Goal: Navigation & Orientation: Find specific page/section

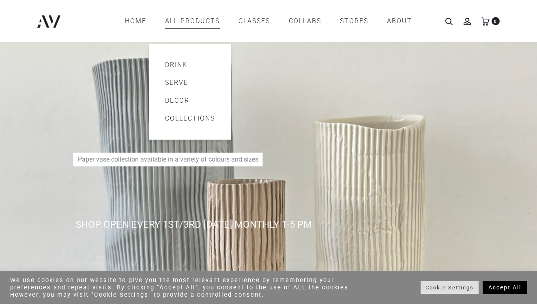
click at [181, 21] on link "All products" at bounding box center [192, 21] width 55 height 14
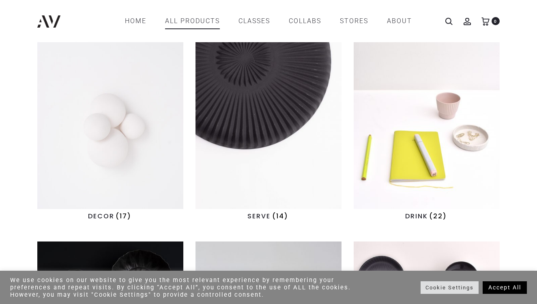
scroll to position [218, 0]
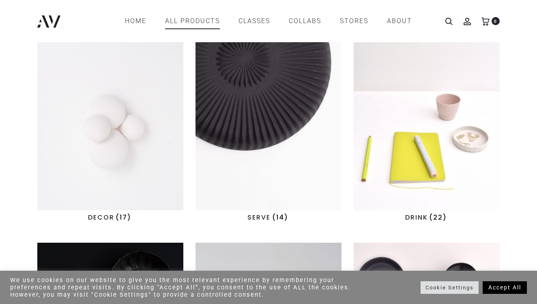
click at [127, 112] on img "Visit product category DECOR" at bounding box center [110, 123] width 146 height 174
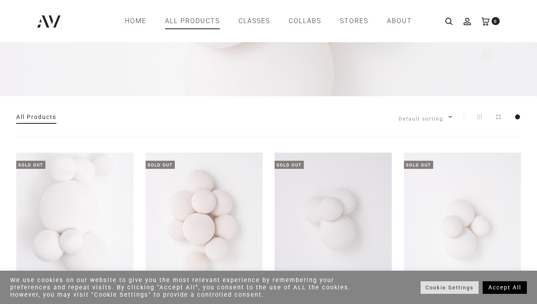
scroll to position [66, 0]
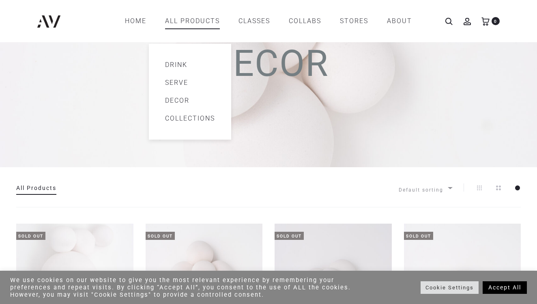
click at [182, 83] on link "Serve" at bounding box center [190, 83] width 50 height 10
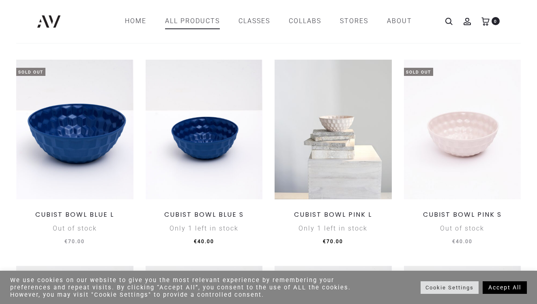
scroll to position [222, 0]
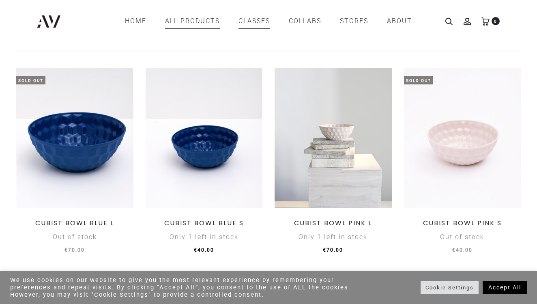
click at [252, 24] on link "CLASSES" at bounding box center [255, 21] width 32 height 14
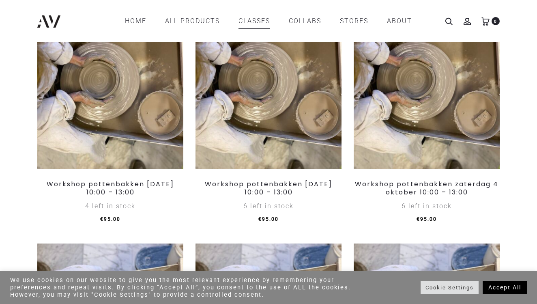
scroll to position [442, 0]
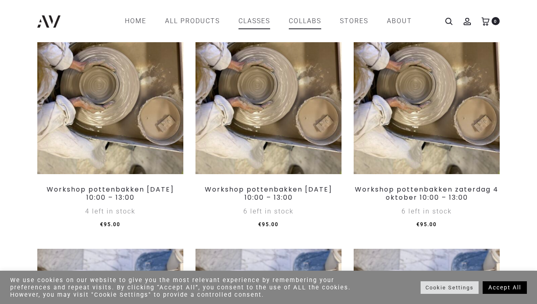
click at [301, 23] on link "COLLABS" at bounding box center [305, 21] width 32 height 14
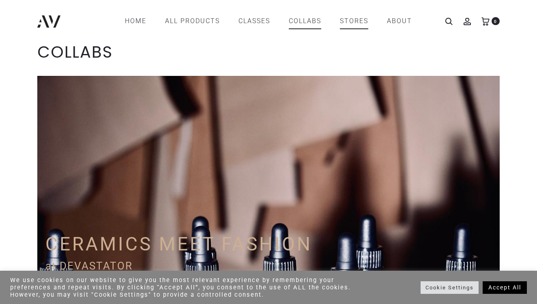
click at [348, 23] on link "STORES" at bounding box center [354, 21] width 28 height 14
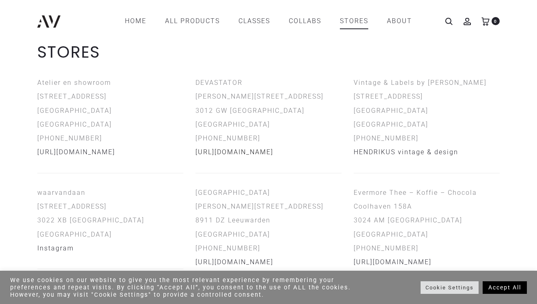
click at [246, 151] on link "https://www.devastator.nl" at bounding box center [235, 152] width 78 height 8
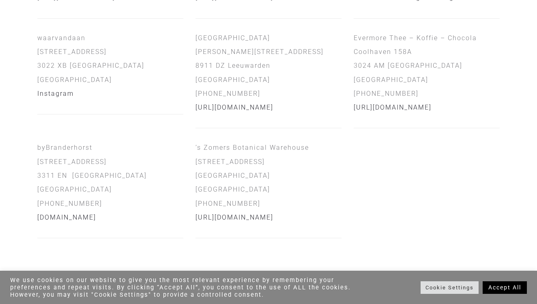
scroll to position [155, 0]
click at [264, 215] on link "https://zomersbloemen.nl" at bounding box center [235, 217] width 78 height 8
